Goal: Find specific page/section: Find specific page/section

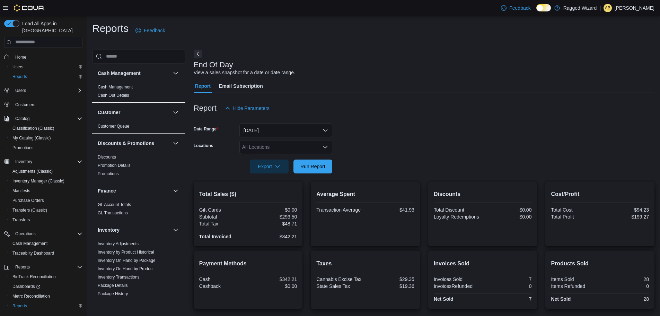
scroll to position [104, 0]
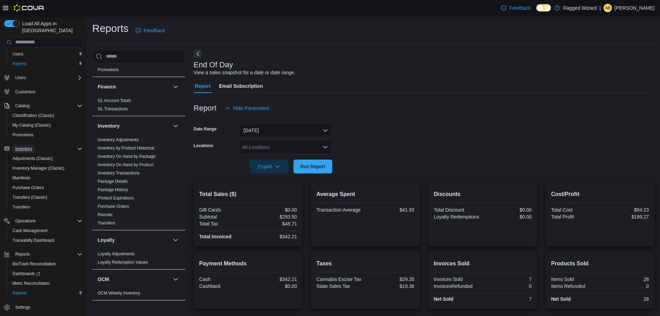
click at [33, 145] on button "Inventory" at bounding box center [23, 149] width 23 height 8
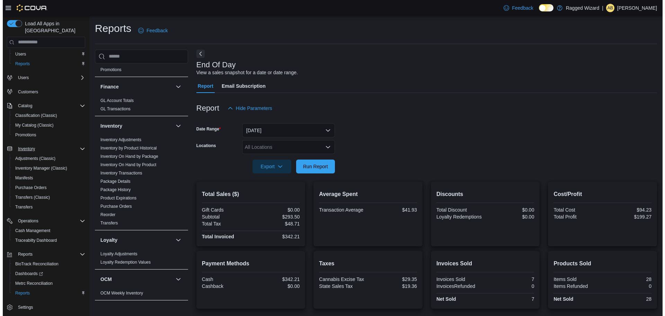
scroll to position [0, 0]
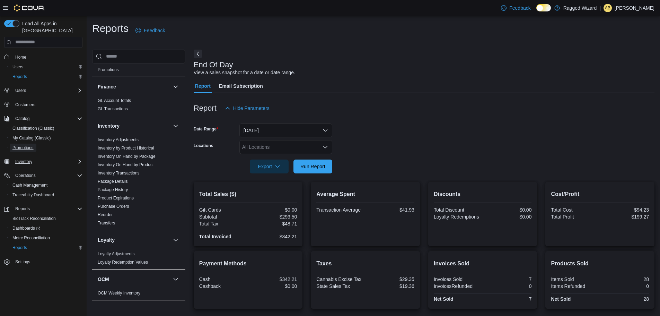
click at [33, 145] on span "Promotions" at bounding box center [22, 148] width 21 height 6
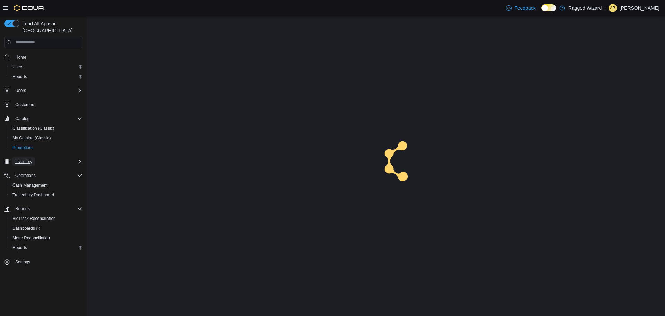
click at [29, 158] on div "Inventory" at bounding box center [43, 161] width 78 height 12
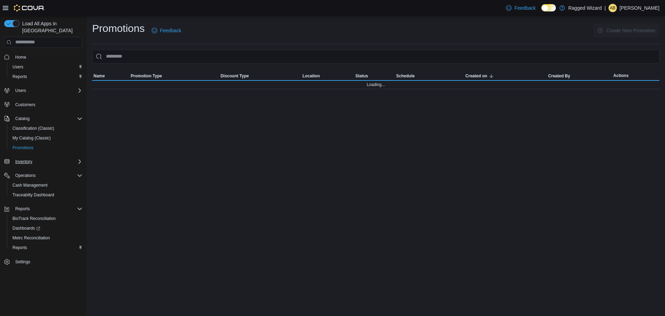
click at [80, 157] on button "Inventory" at bounding box center [43, 162] width 84 height 10
click at [80, 159] on icon "Complex example" at bounding box center [80, 162] width 6 height 6
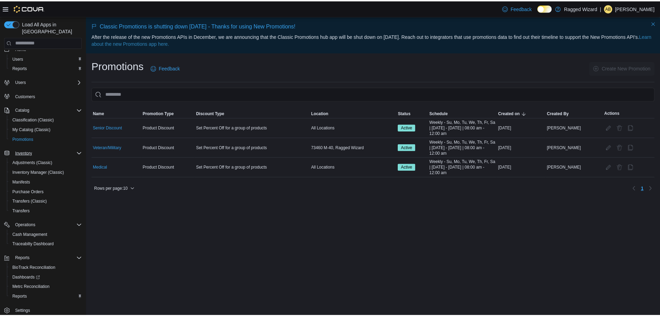
scroll to position [13, 0]
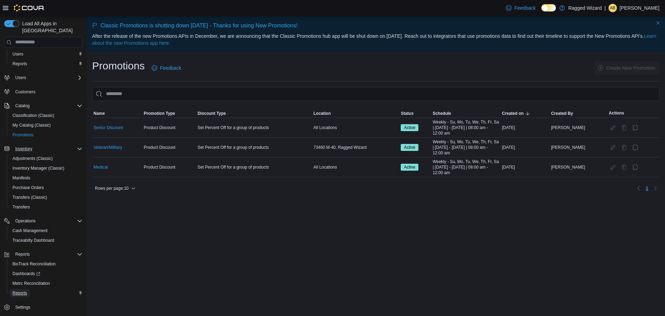
click at [17, 290] on span "Reports" at bounding box center [19, 293] width 15 height 6
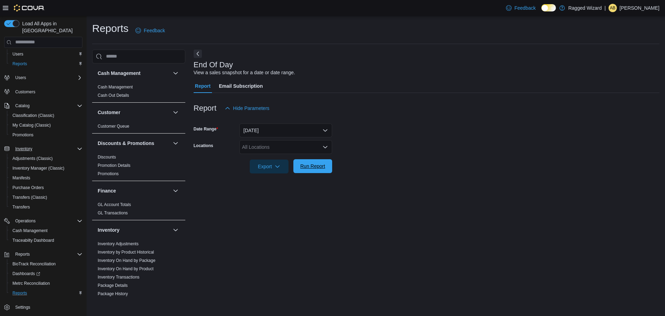
click at [311, 165] on span "Run Report" at bounding box center [312, 166] width 25 height 7
